Goal: Information Seeking & Learning: Learn about a topic

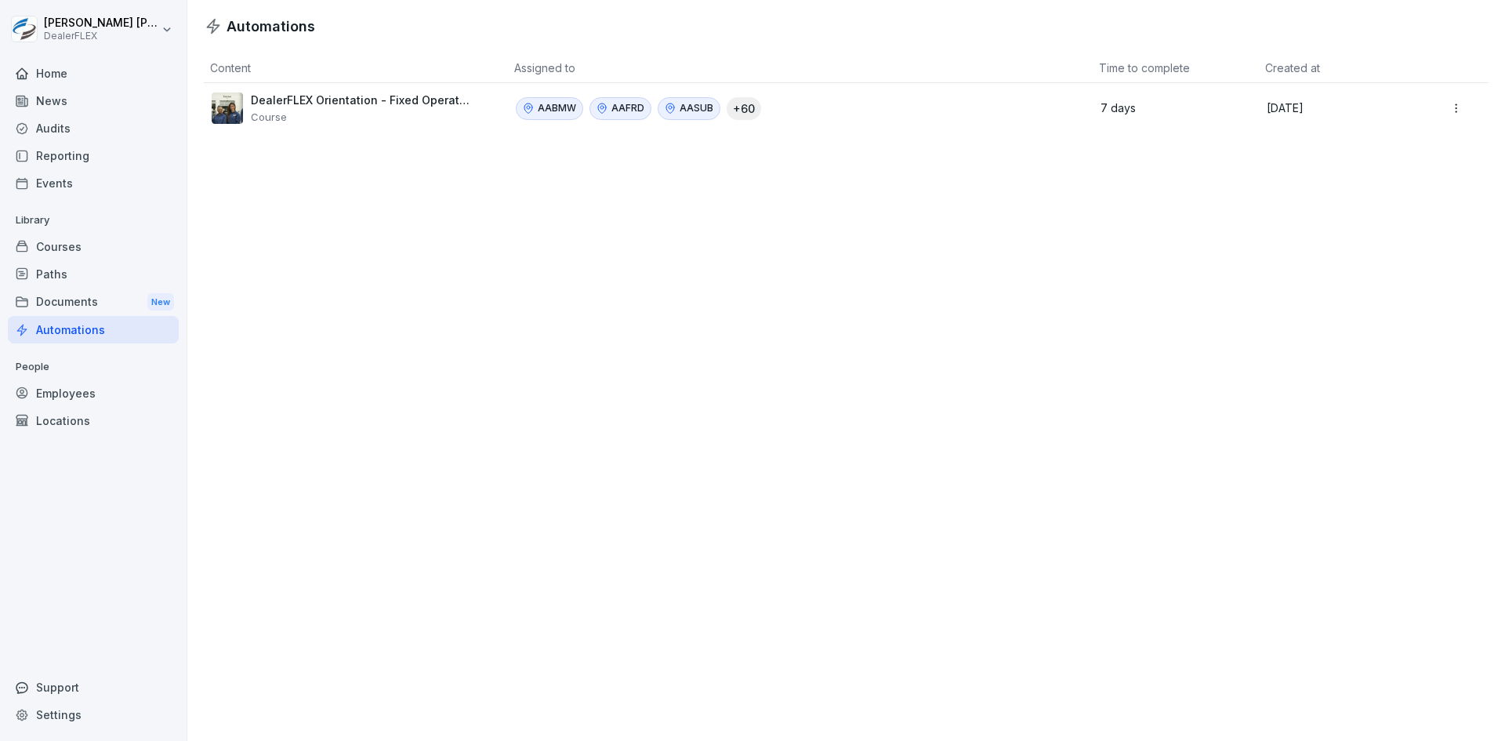
click at [339, 115] on p "Course" at bounding box center [362, 117] width 222 height 13
click at [339, 114] on p "Course" at bounding box center [362, 117] width 222 height 13
click at [63, 250] on div "Courses" at bounding box center [93, 246] width 171 height 27
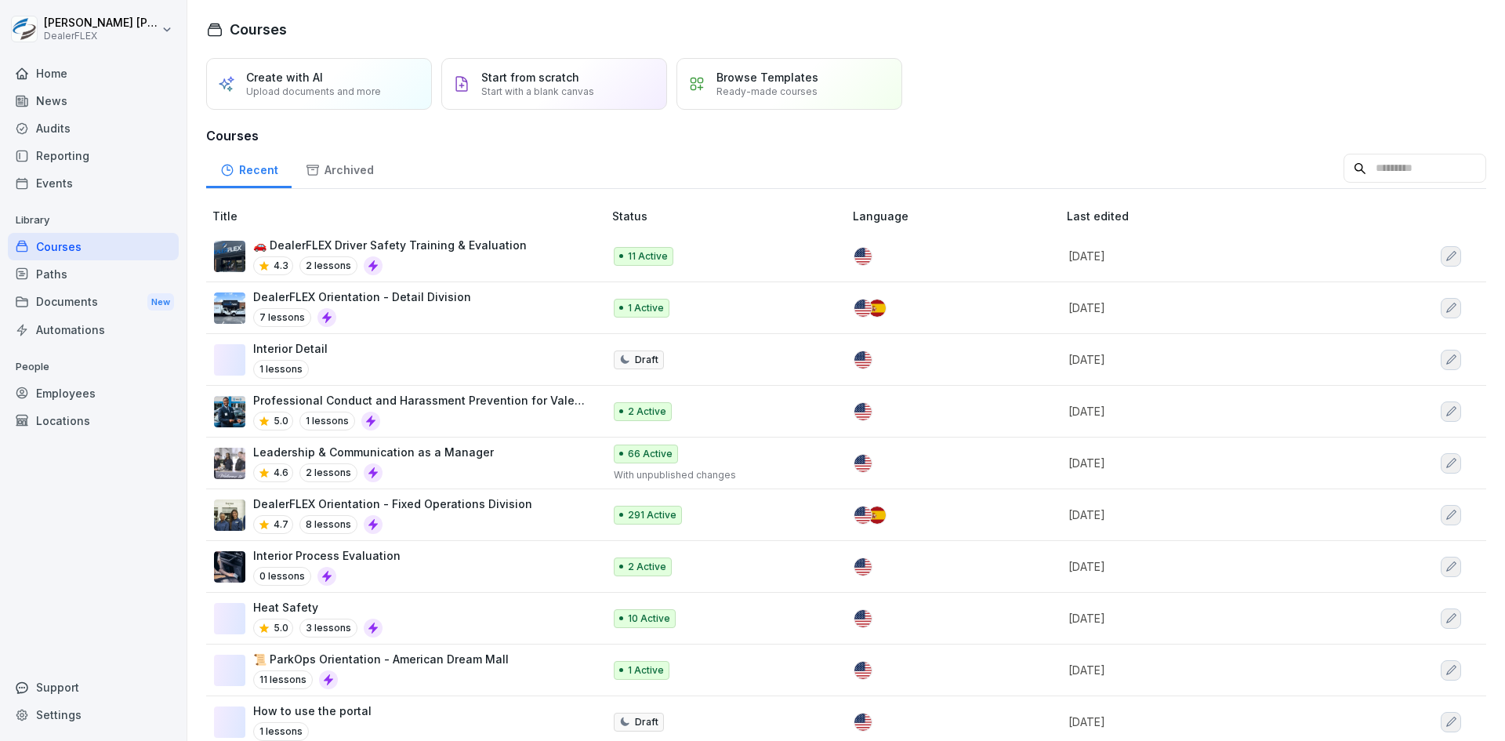
click at [449, 519] on div "4.7 8 lessons" at bounding box center [392, 524] width 279 height 19
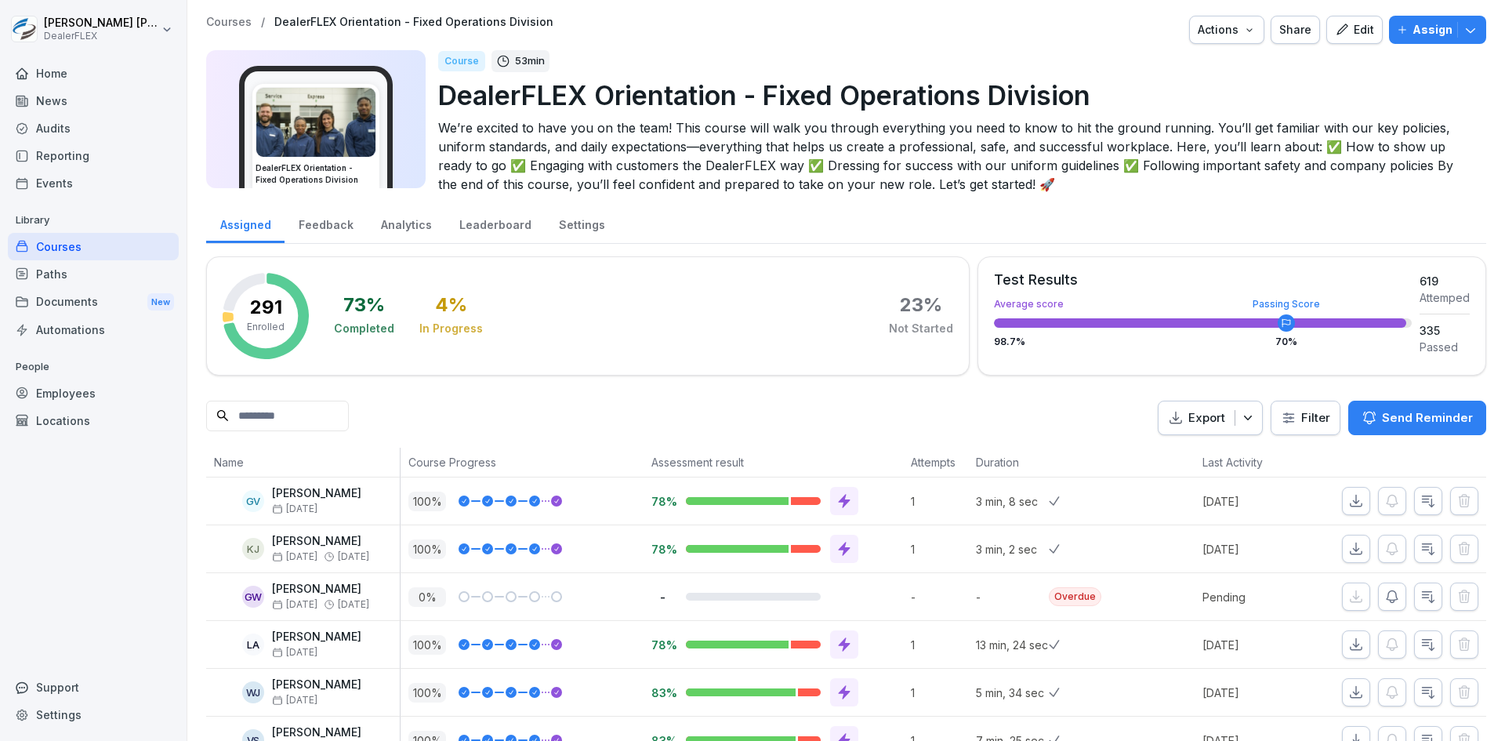
click at [299, 417] on input at bounding box center [277, 416] width 143 height 31
type input "*"
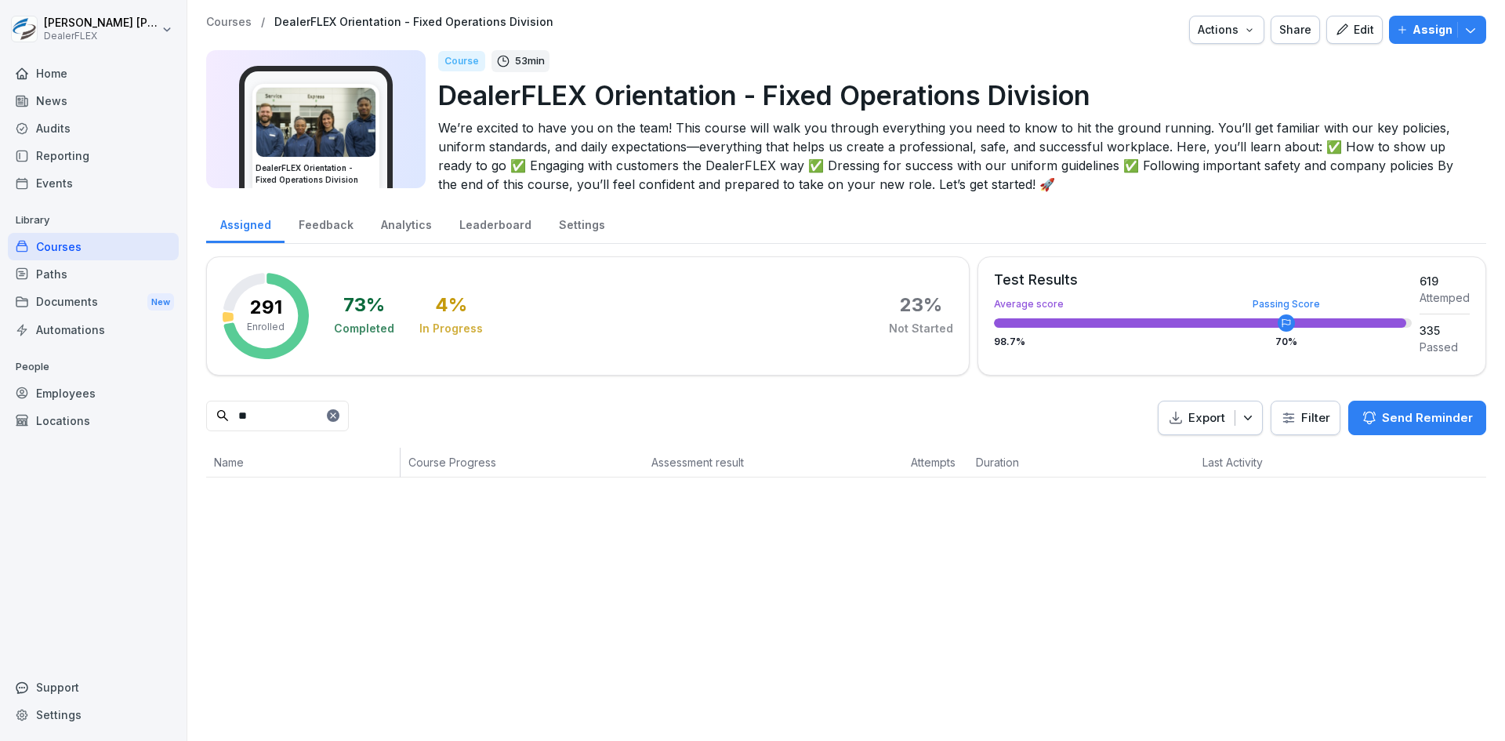
type input "*"
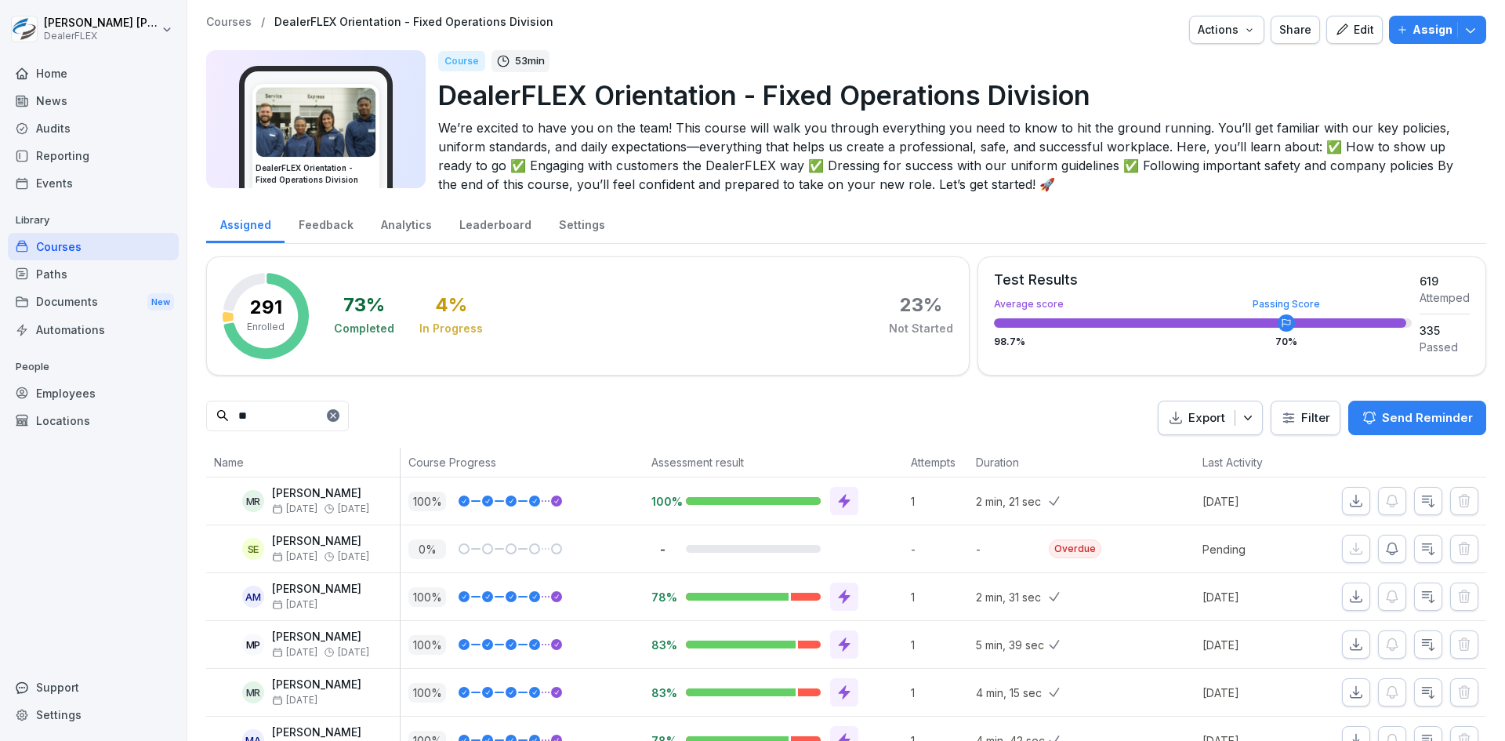
type input "*"
